Goal: Use online tool/utility: Utilize a website feature to perform a specific function

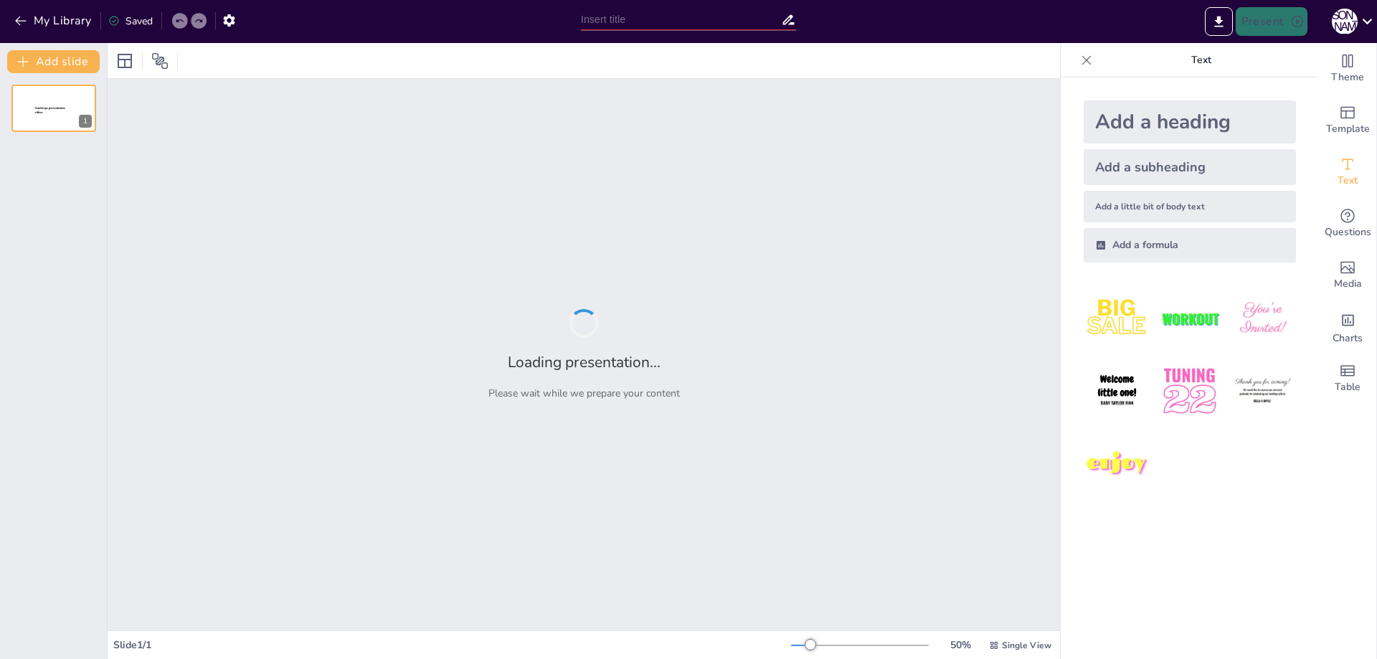
type input "Imported MOTORES ELECTRICOS 2.pptx"
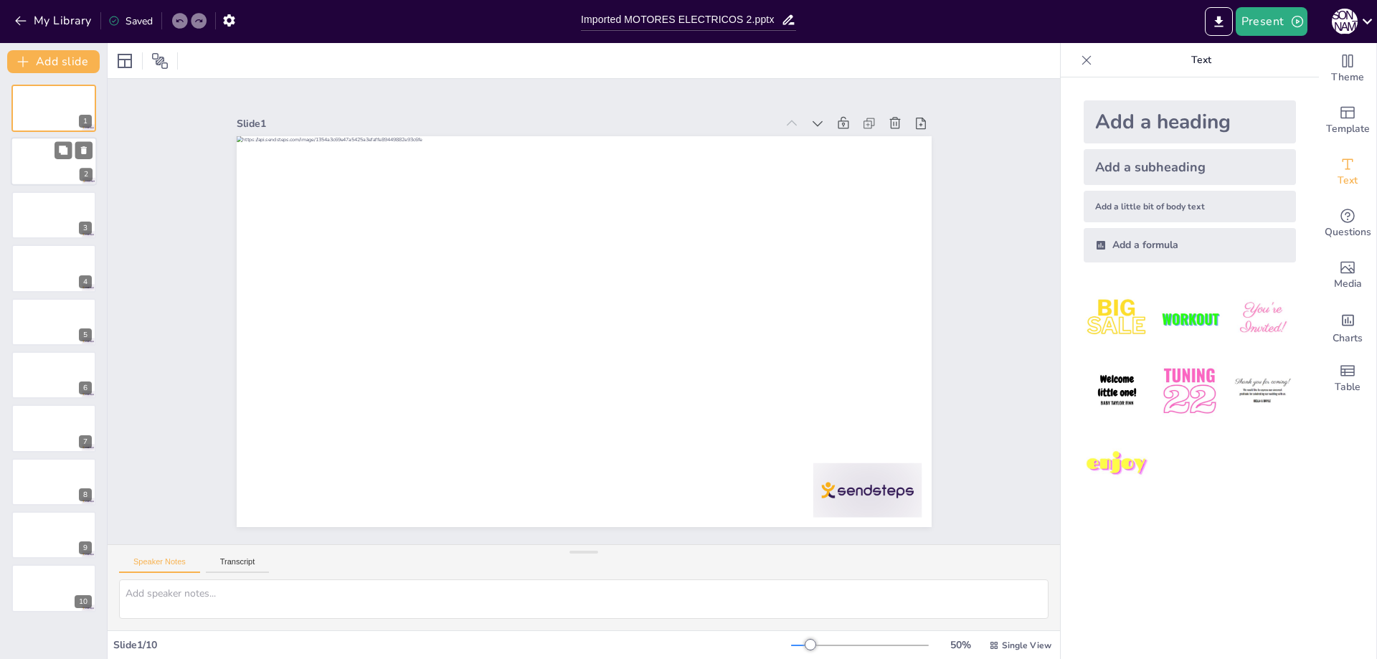
click at [34, 166] on div at bounding box center [54, 162] width 86 height 49
click at [40, 220] on div at bounding box center [54, 215] width 86 height 49
click at [38, 270] on div at bounding box center [54, 268] width 86 height 49
click at [37, 344] on div at bounding box center [54, 322] width 86 height 49
click at [28, 398] on div at bounding box center [54, 375] width 86 height 49
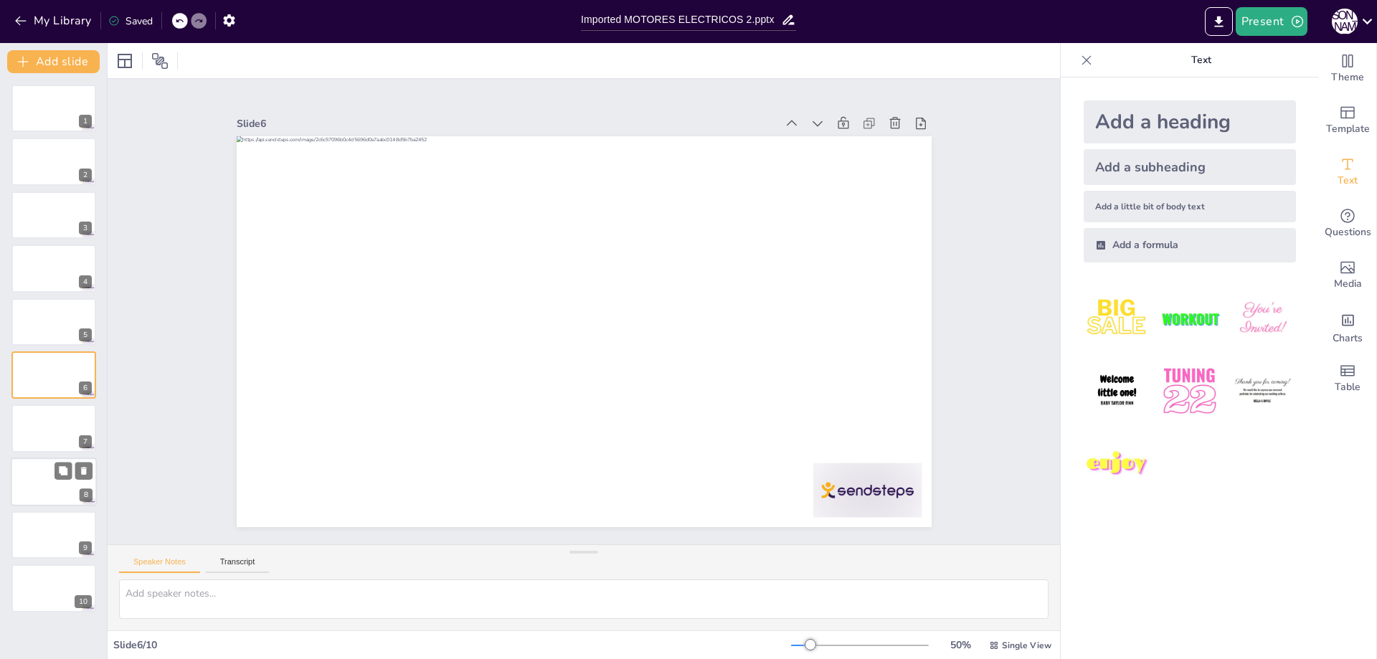
click at [34, 499] on div at bounding box center [54, 482] width 86 height 49
click at [24, 572] on div at bounding box center [54, 589] width 86 height 49
click at [34, 110] on div at bounding box center [54, 108] width 86 height 49
click at [54, 155] on div at bounding box center [54, 162] width 86 height 49
click at [1191, 213] on div "Add a little bit of body text" at bounding box center [1190, 207] width 212 height 32
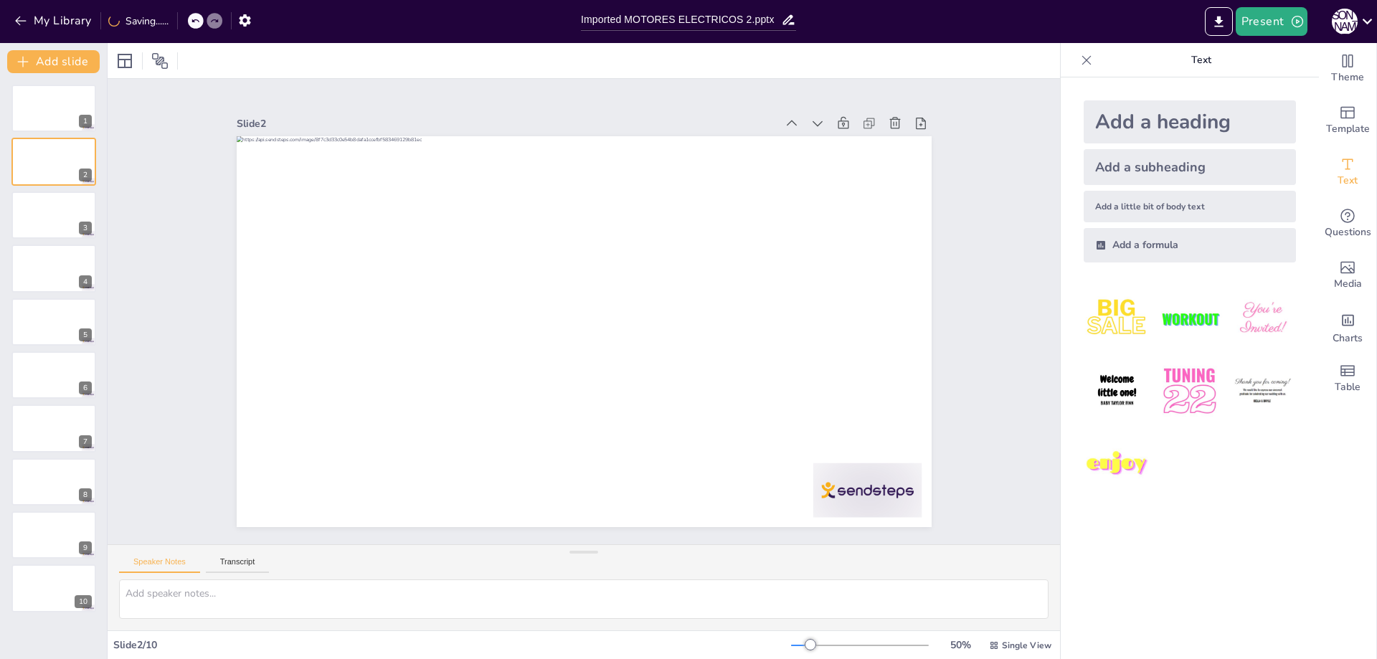
click at [1106, 304] on img at bounding box center [1117, 318] width 67 height 67
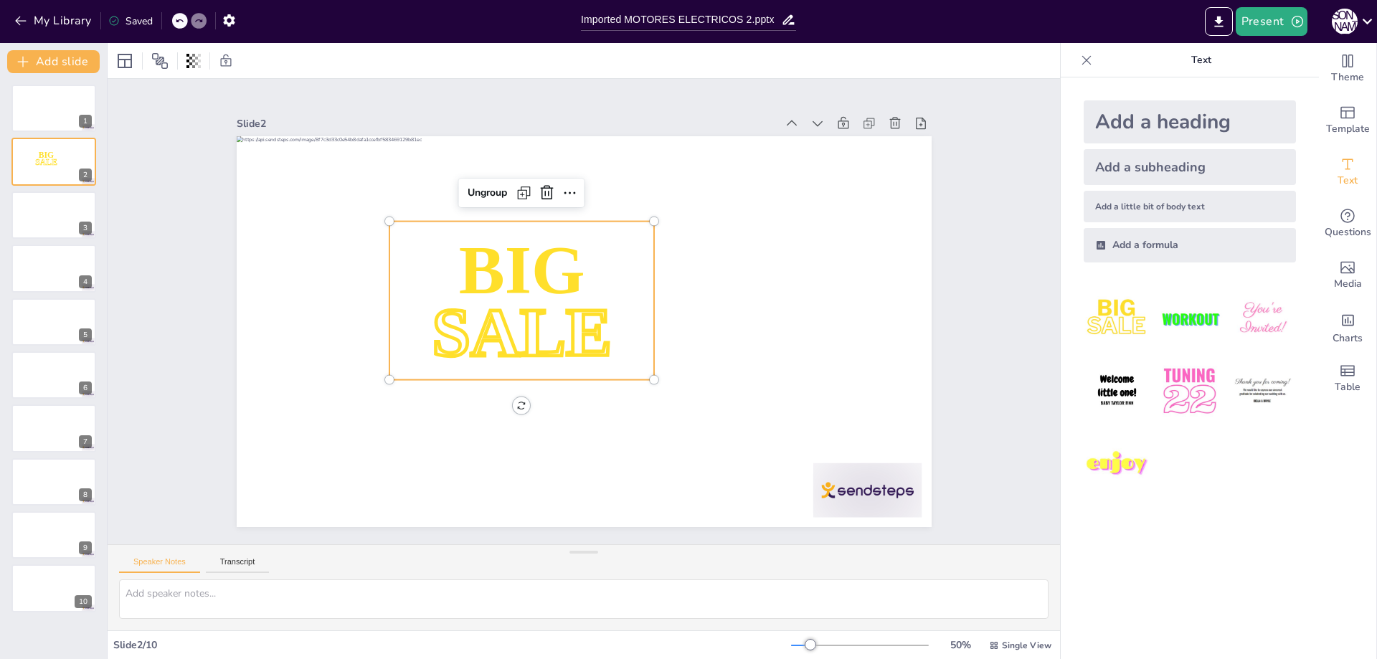
click at [516, 264] on span "BIG" at bounding box center [551, 244] width 147 height 128
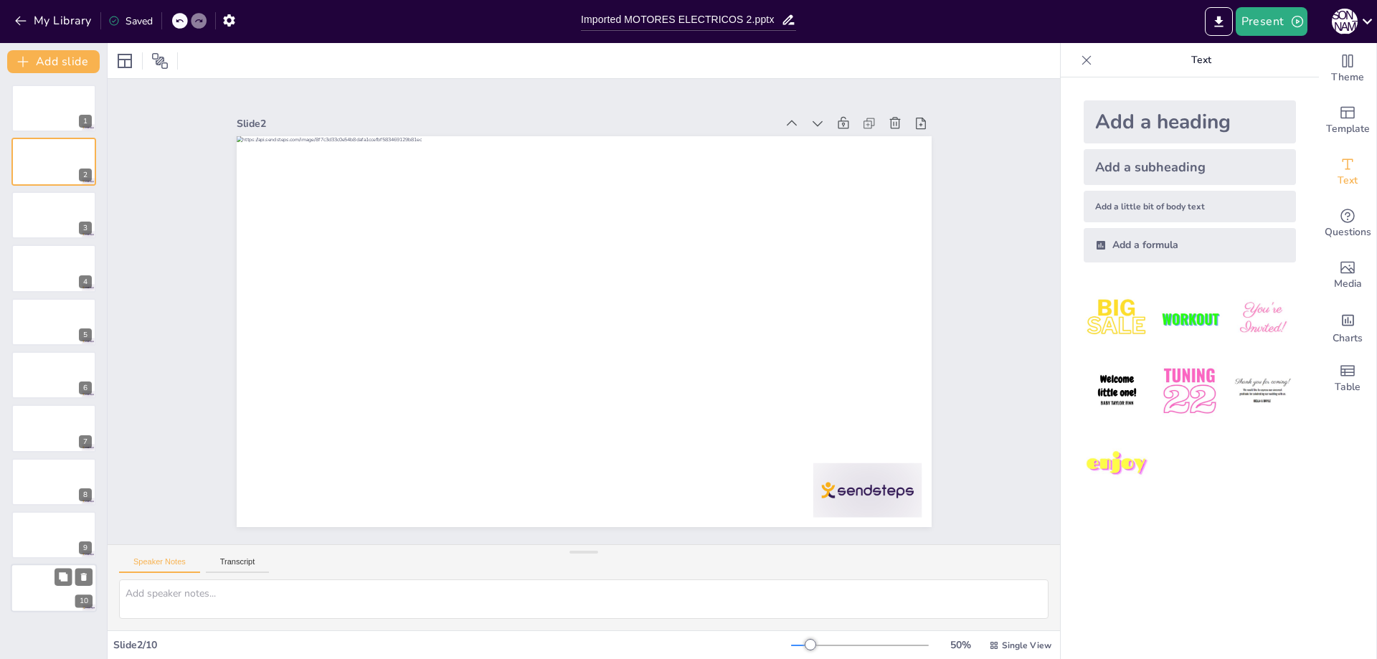
click at [24, 577] on div at bounding box center [54, 589] width 86 height 49
click at [50, 523] on div at bounding box center [54, 535] width 86 height 49
click at [76, 417] on button at bounding box center [83, 417] width 17 height 17
drag, startPoint x: 24, startPoint y: 339, endPoint x: 23, endPoint y: 309, distance: 30.2
click at [24, 337] on div at bounding box center [54, 322] width 86 height 49
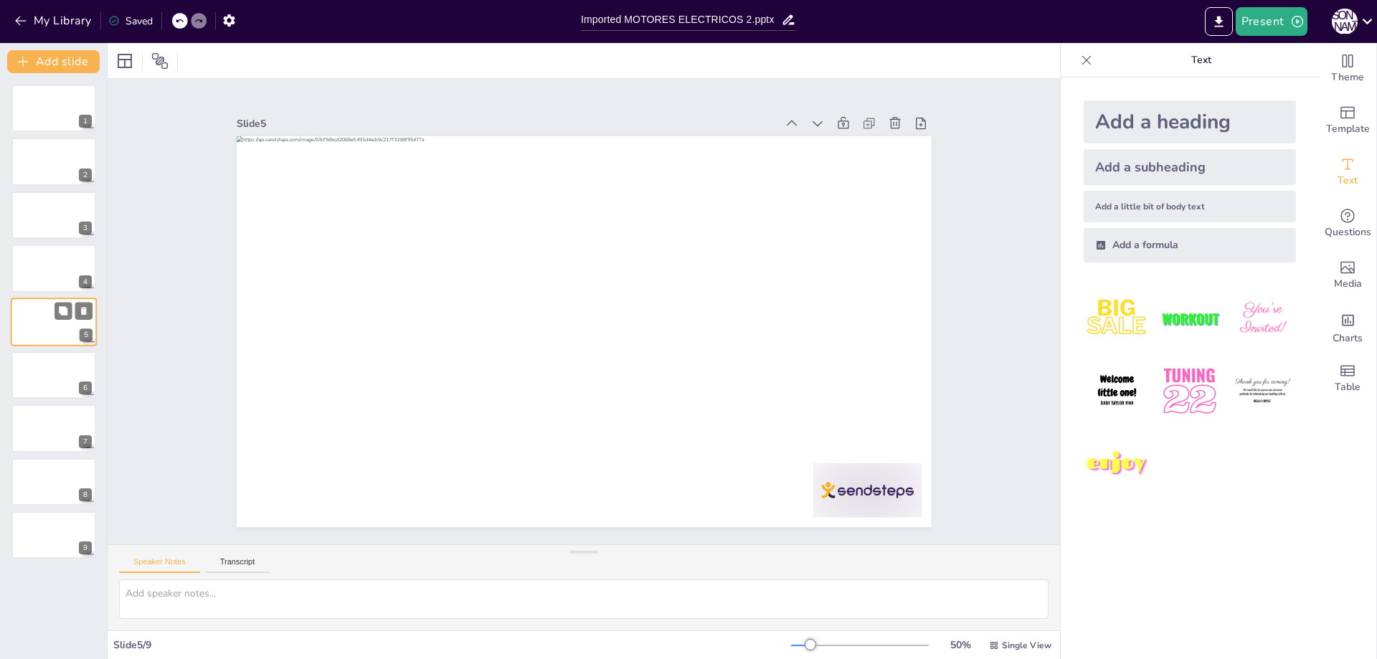
click at [23, 304] on div at bounding box center [54, 322] width 86 height 49
click at [33, 225] on div at bounding box center [54, 215] width 86 height 49
click at [37, 190] on div "1 2 3 4 5 6 7 8 9" at bounding box center [53, 322] width 107 height 474
click at [37, 179] on div at bounding box center [54, 162] width 86 height 49
click at [32, 97] on div at bounding box center [54, 108] width 86 height 49
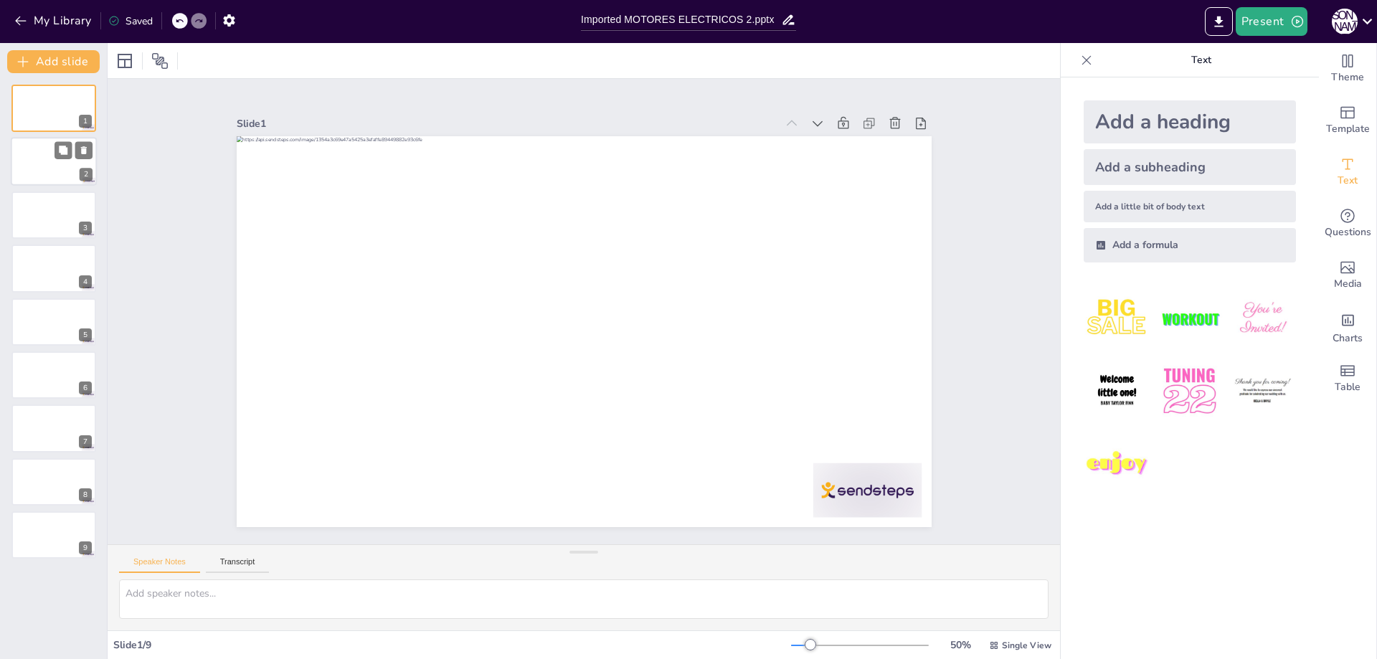
click at [35, 164] on div at bounding box center [54, 162] width 86 height 49
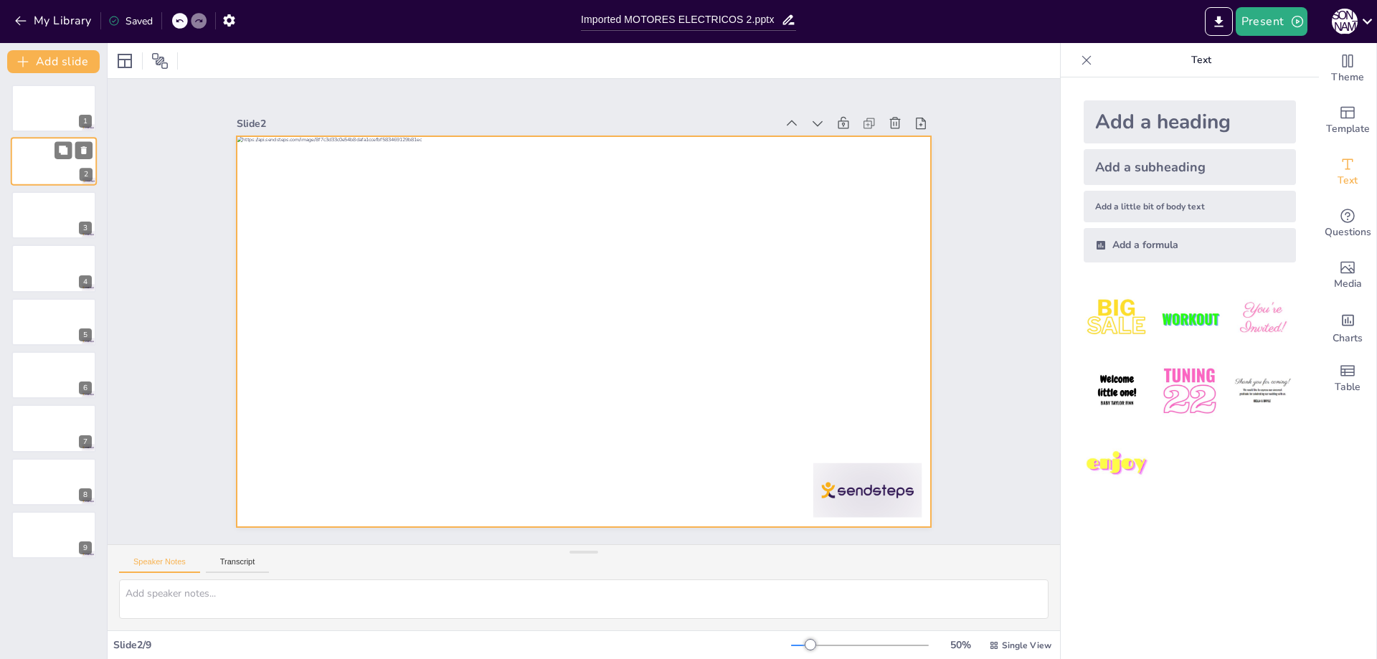
click at [44, 166] on div at bounding box center [54, 162] width 86 height 49
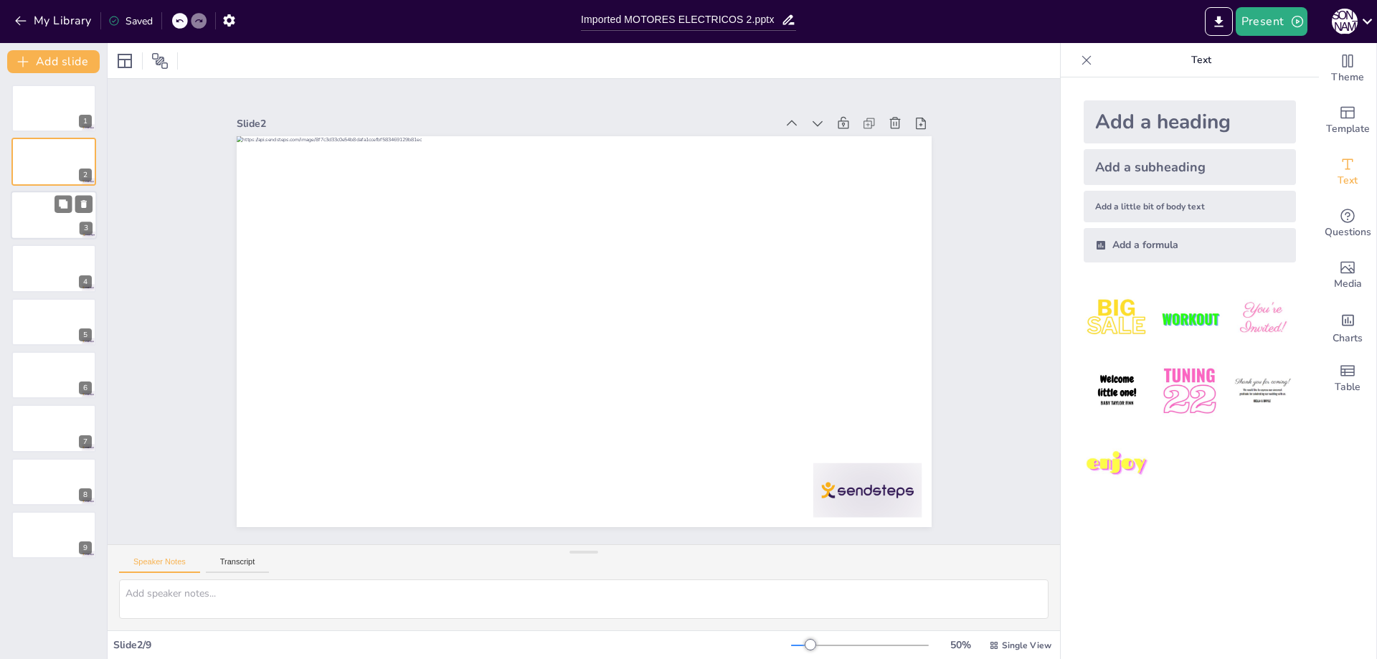
click at [32, 219] on div at bounding box center [54, 215] width 86 height 49
